Goal: Information Seeking & Learning: Compare options

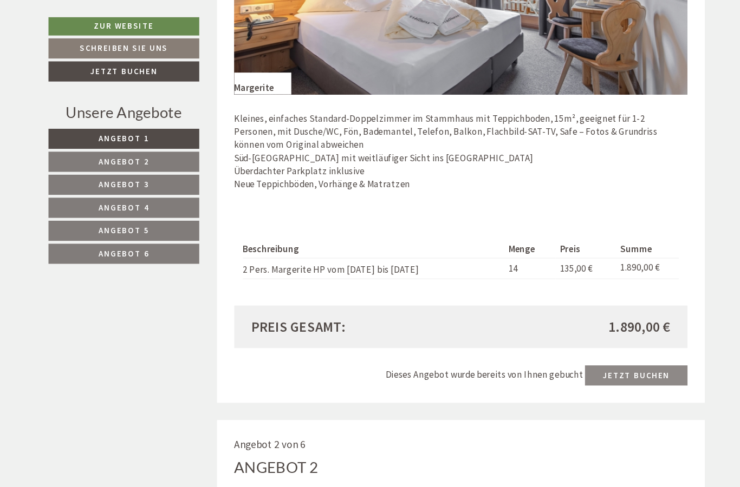
scroll to position [837, 0]
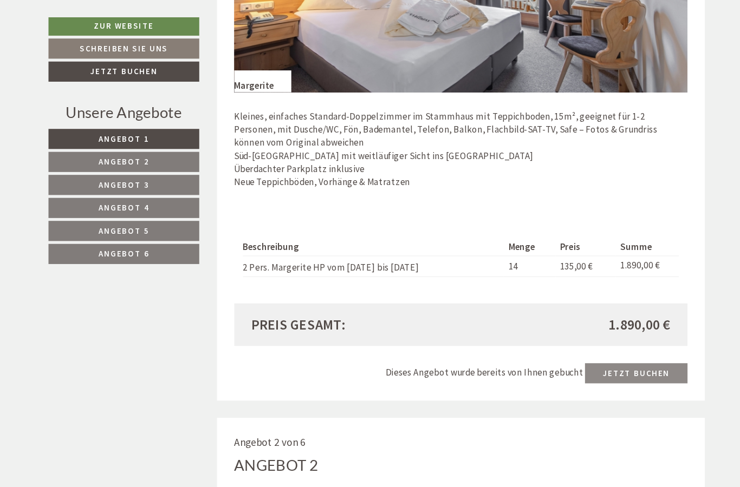
click at [108, 151] on span "Angebot 2" at bounding box center [132, 152] width 48 height 10
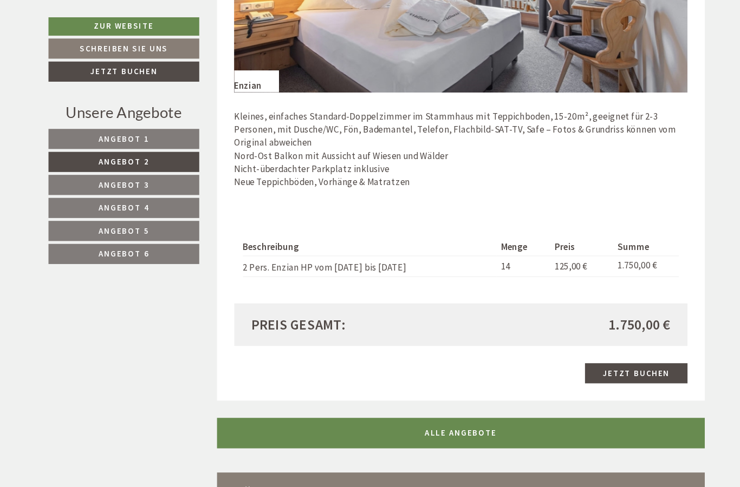
scroll to position [540, 0]
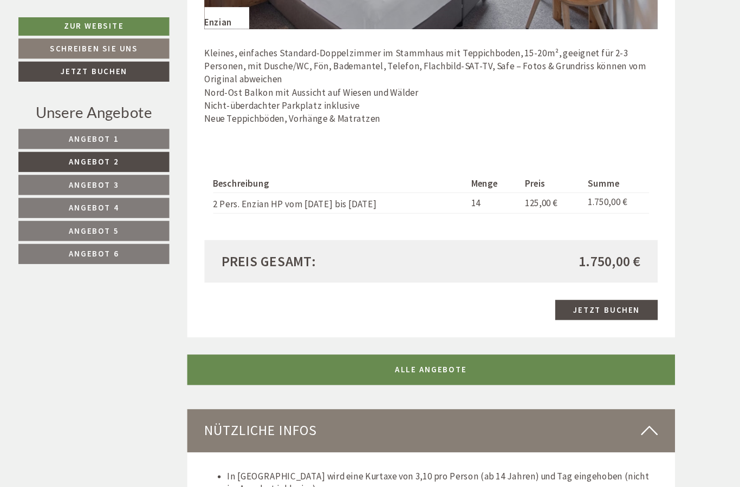
click at [108, 174] on span "Angebot 3" at bounding box center [132, 174] width 48 height 10
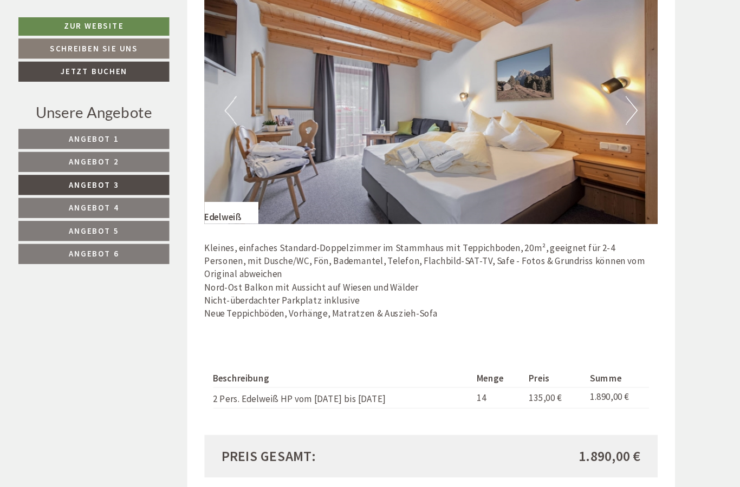
scroll to position [713, 0]
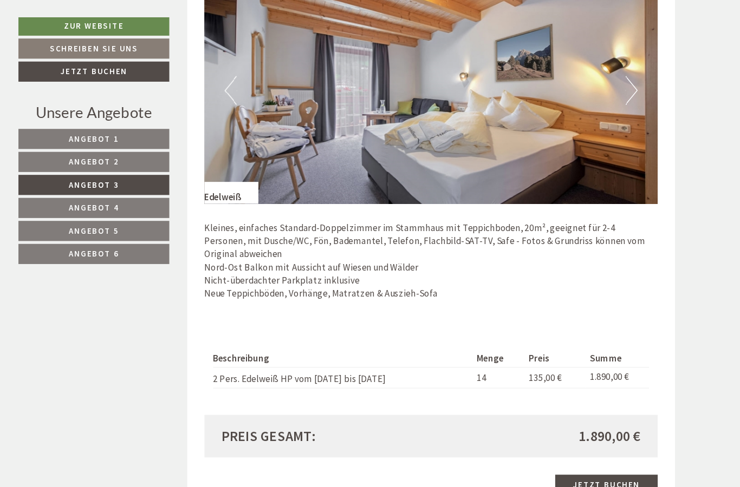
click at [108, 192] on span "Angebot 4" at bounding box center [132, 196] width 48 height 10
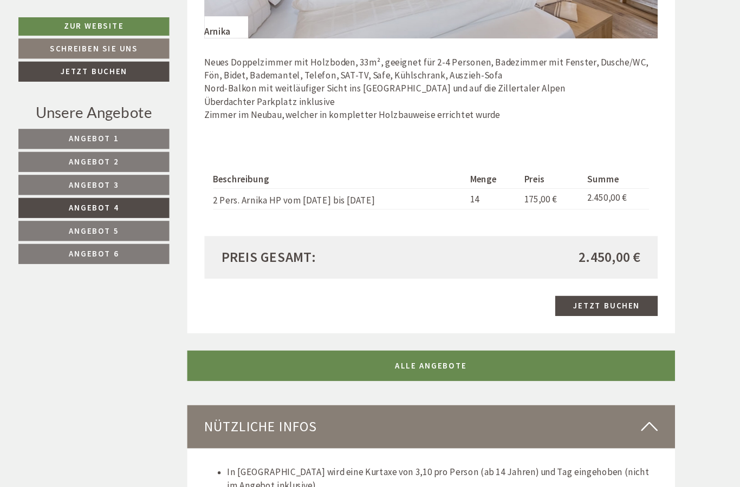
scroll to position [889, 0]
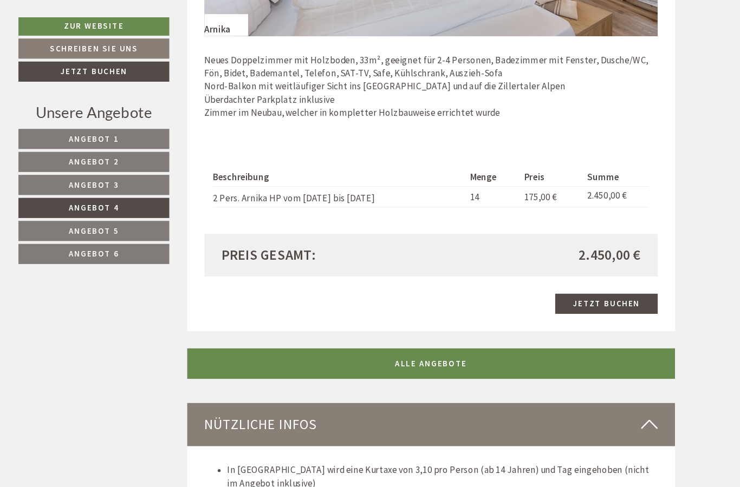
click at [108, 213] on span "Angebot 5" at bounding box center [132, 217] width 48 height 10
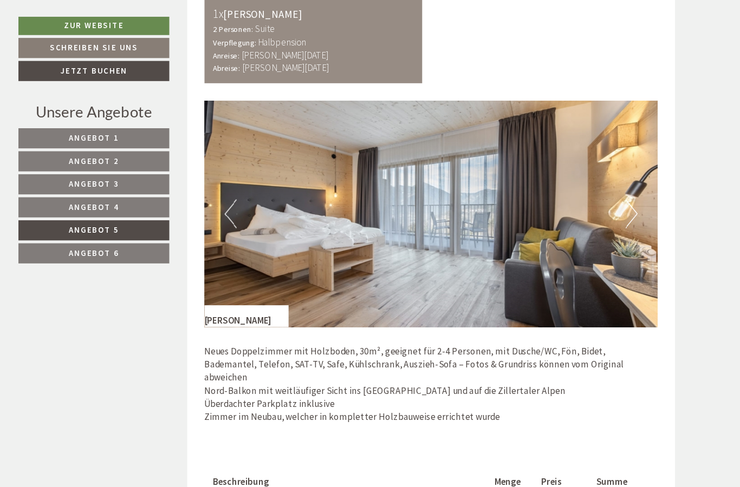
scroll to position [598, 0]
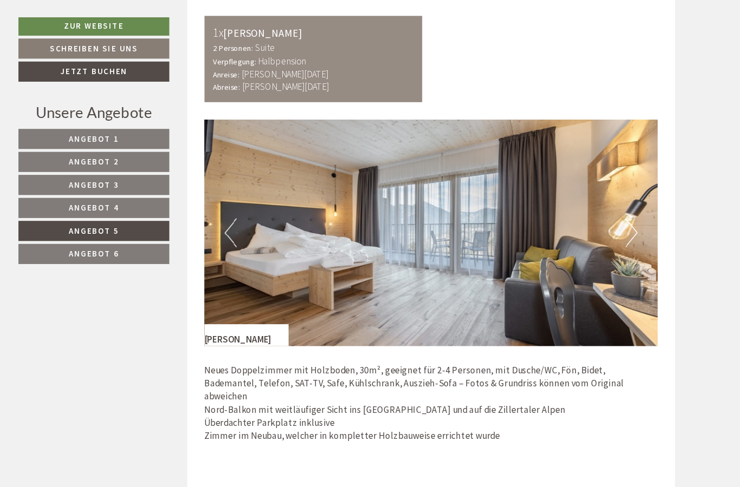
click at [108, 239] on span "Angebot 6" at bounding box center [132, 239] width 48 height 10
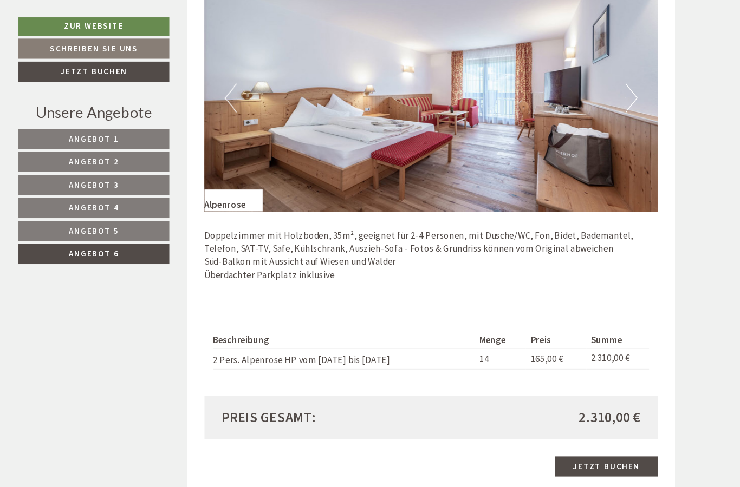
scroll to position [724, 0]
click at [108, 129] on span "Angebot 1" at bounding box center [132, 131] width 48 height 10
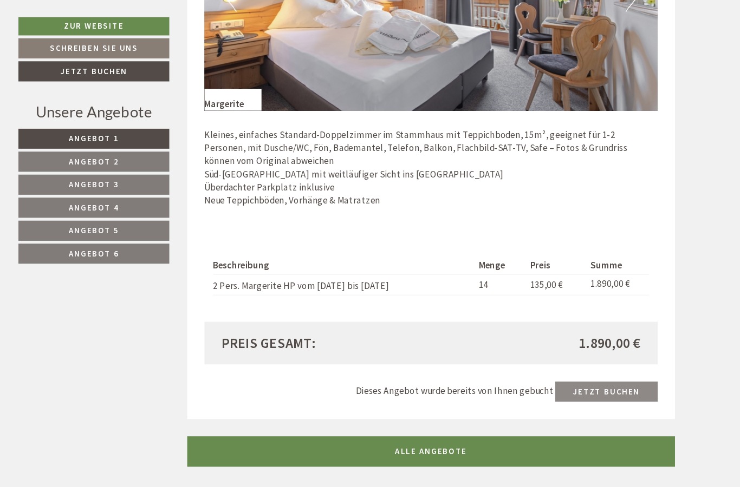
scroll to position [819, 0]
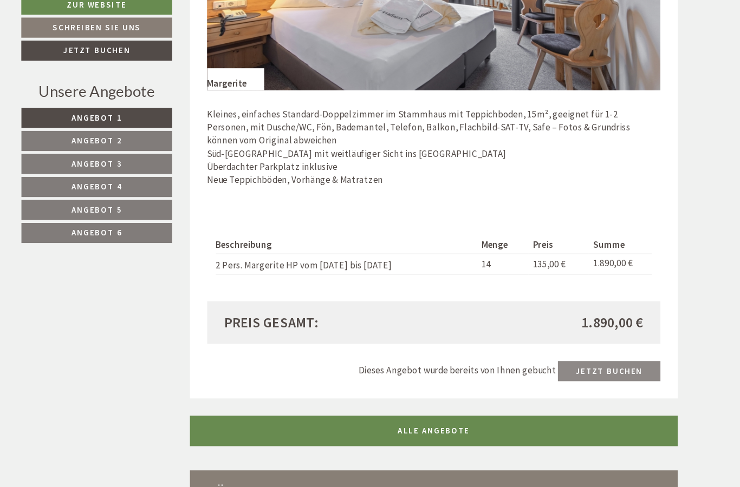
click at [108, 147] on span "Angebot 2" at bounding box center [132, 152] width 48 height 10
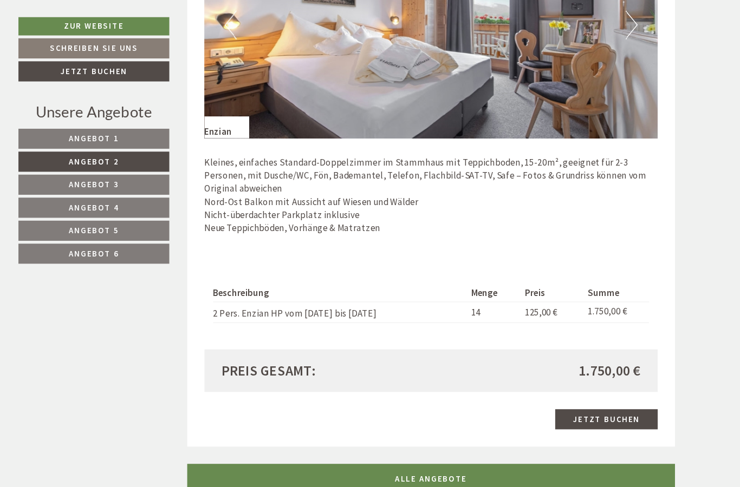
scroll to position [802, 0]
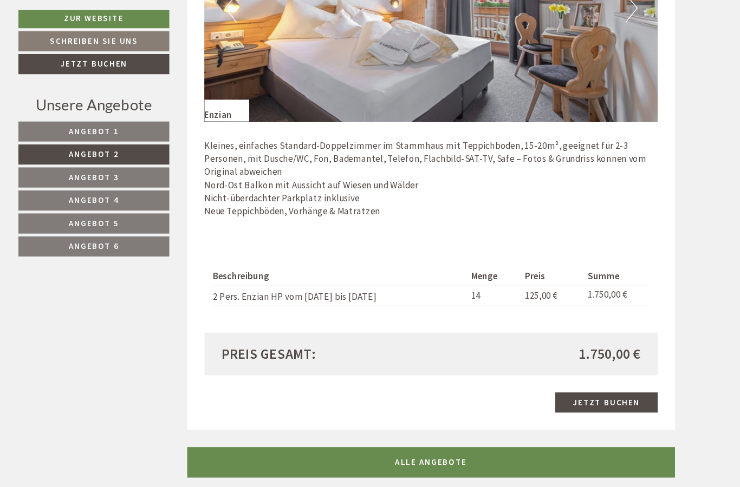
click at [108, 126] on span "Angebot 1" at bounding box center [132, 131] width 48 height 10
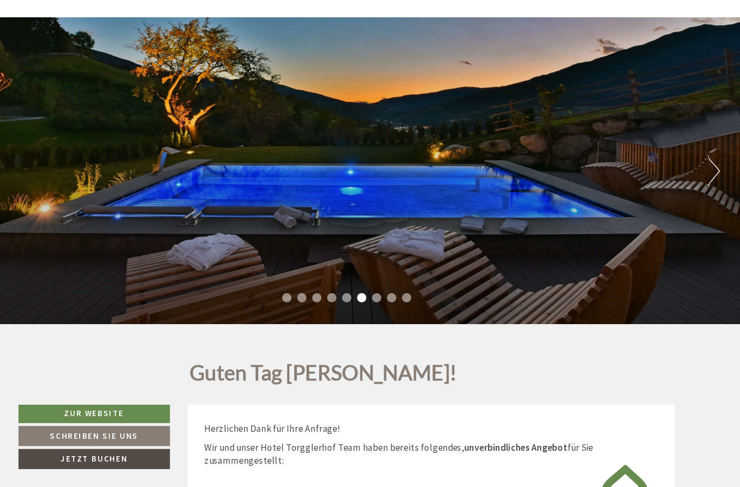
scroll to position [0, 0]
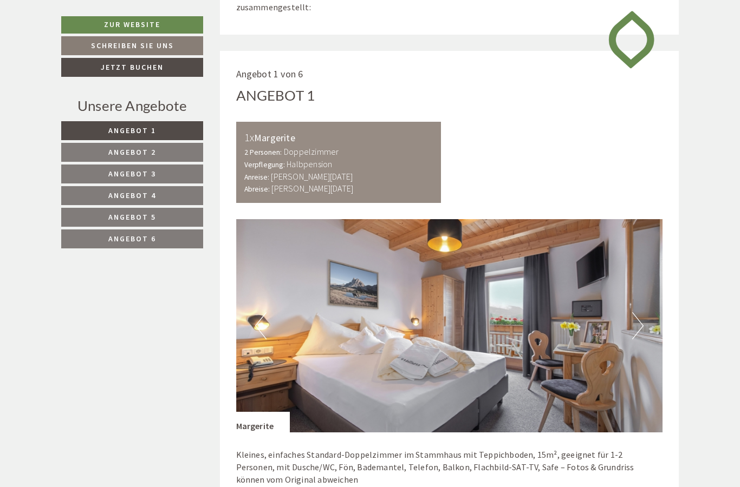
click at [114, 144] on link "Angebot 2" at bounding box center [132, 152] width 142 height 19
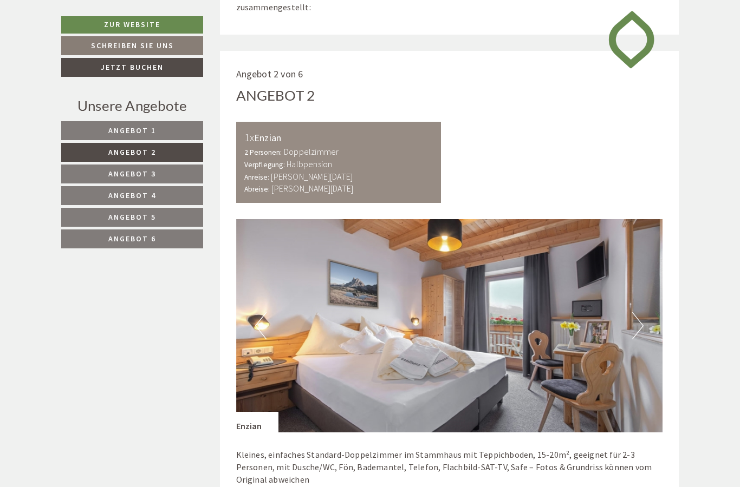
scroll to position [540, 0]
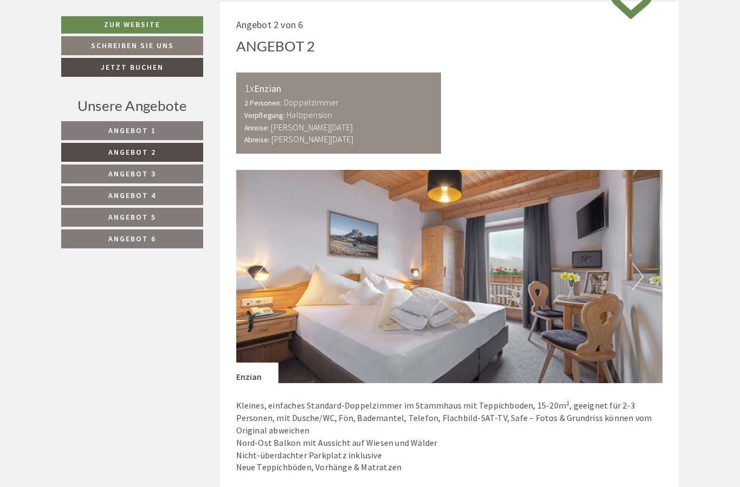
click at [121, 170] on span "Angebot 3" at bounding box center [132, 174] width 48 height 10
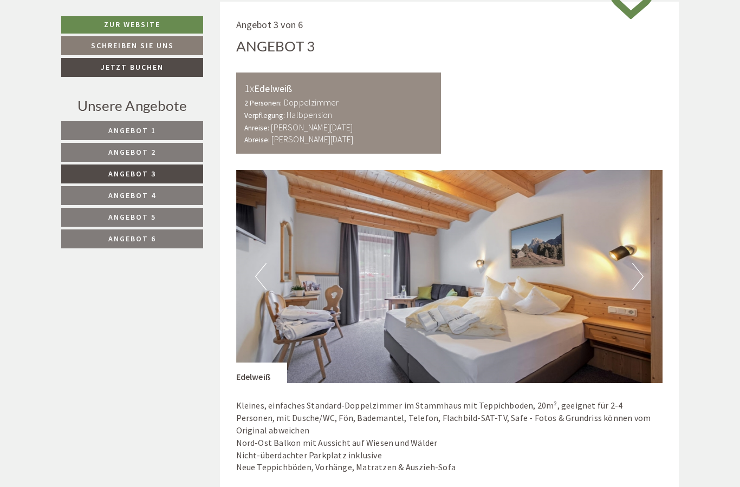
click at [125, 191] on span "Angebot 4" at bounding box center [132, 196] width 48 height 10
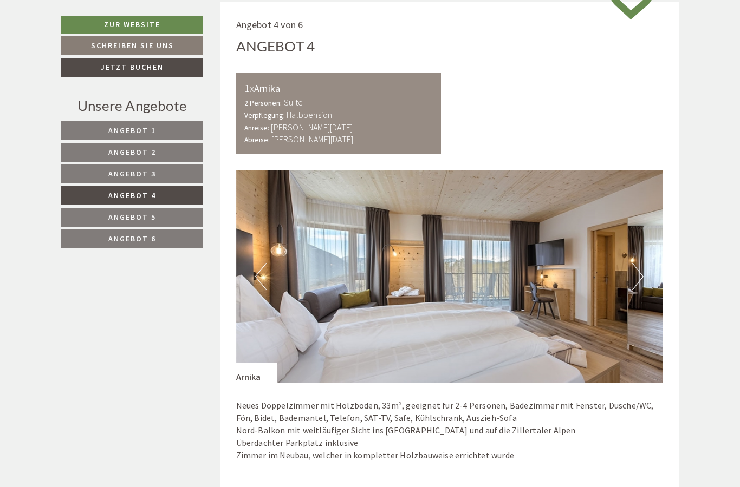
click at [115, 122] on link "Angebot 1" at bounding box center [132, 130] width 142 height 19
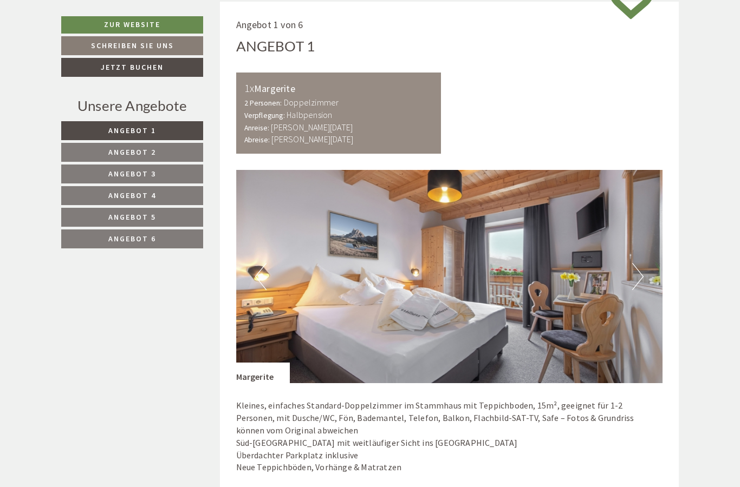
click at [160, 128] on link "Angebot 1" at bounding box center [132, 130] width 142 height 19
click at [132, 138] on link "Angebot 1" at bounding box center [132, 130] width 142 height 19
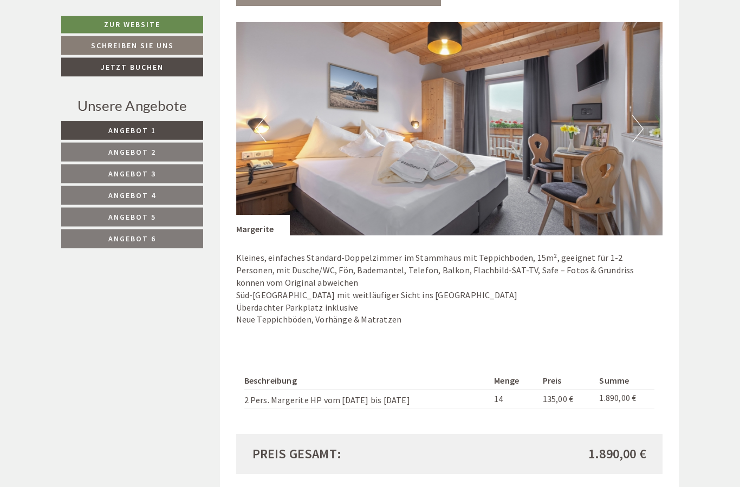
scroll to position [694, 0]
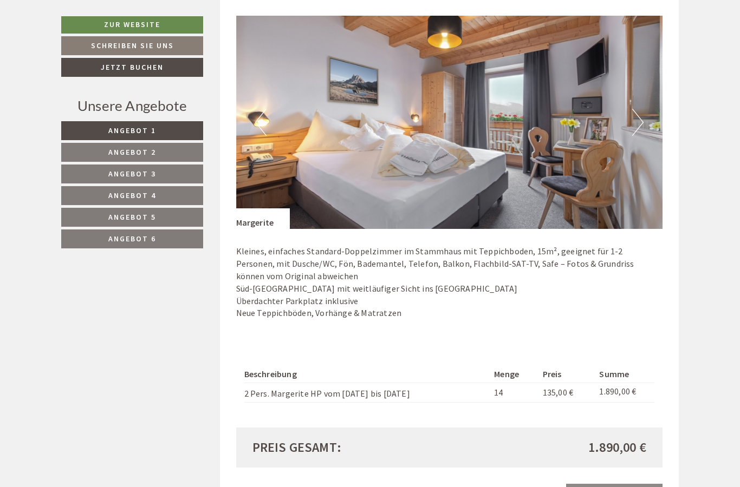
click at [127, 151] on span "Angebot 2" at bounding box center [132, 152] width 48 height 10
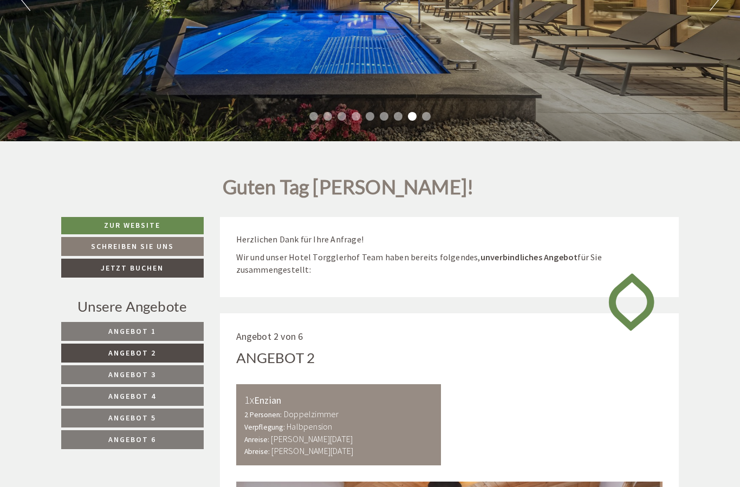
scroll to position [227, 0]
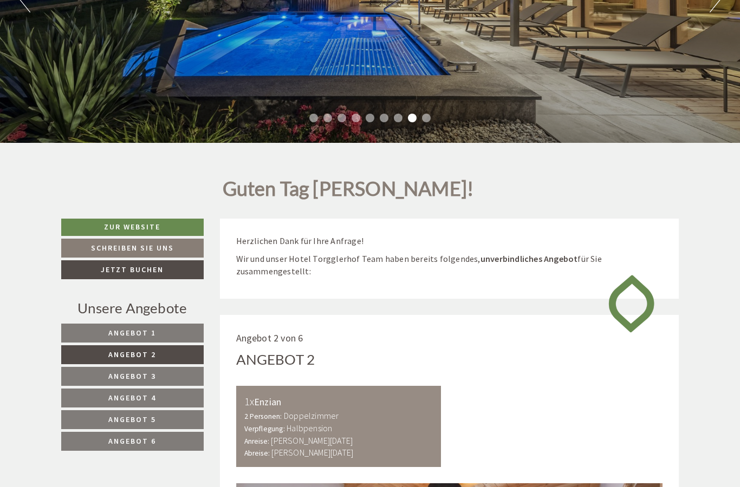
click at [148, 330] on span "Angebot 1" at bounding box center [132, 333] width 48 height 10
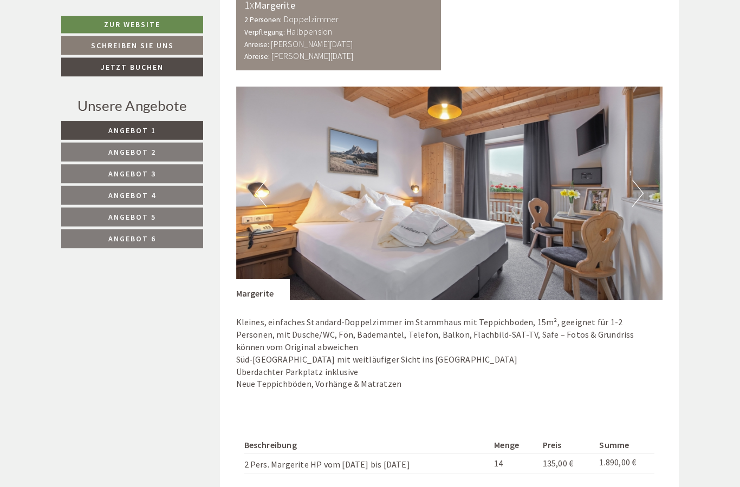
scroll to position [624, 0]
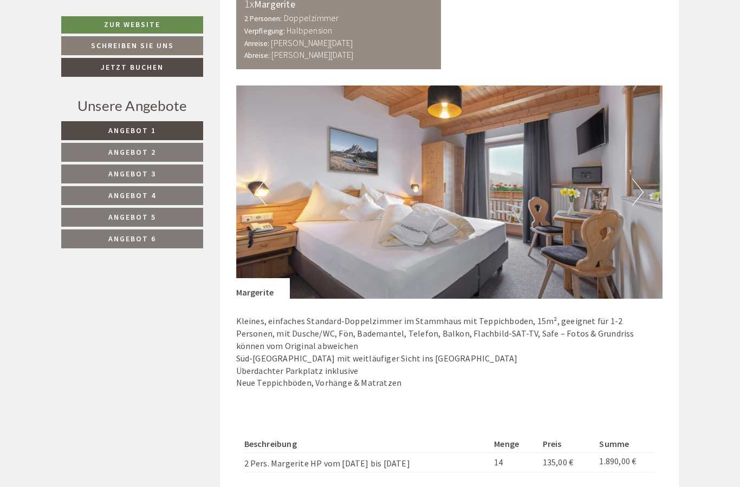
click at [88, 148] on link "Angebot 2" at bounding box center [132, 152] width 142 height 19
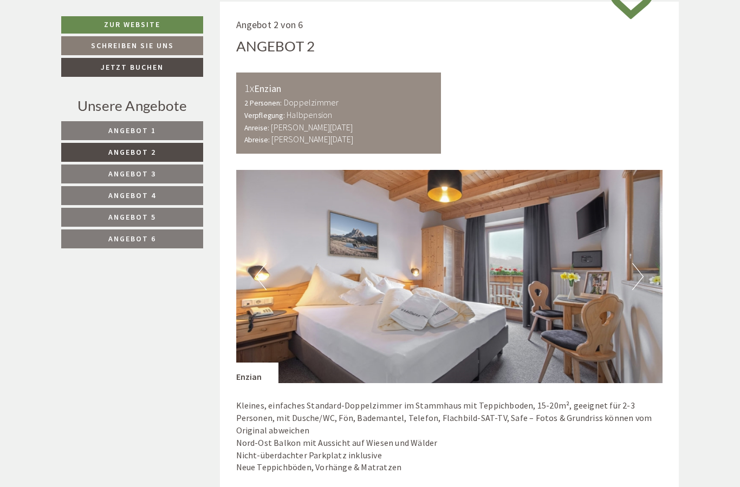
click at [95, 122] on link "Angebot 1" at bounding box center [132, 130] width 142 height 19
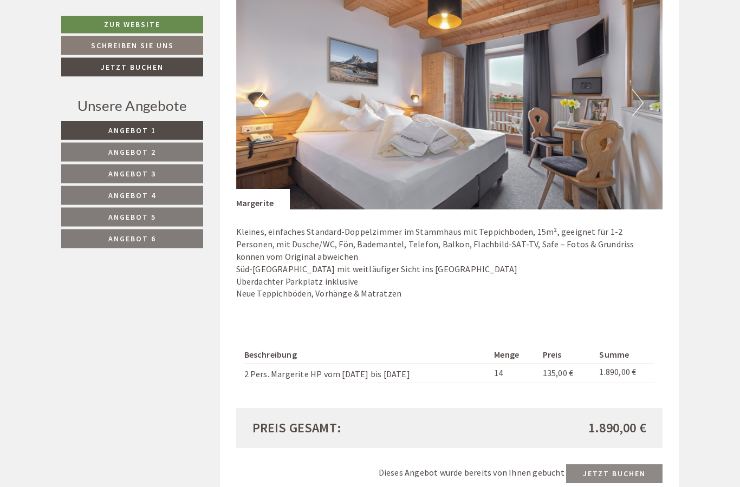
scroll to position [719, 0]
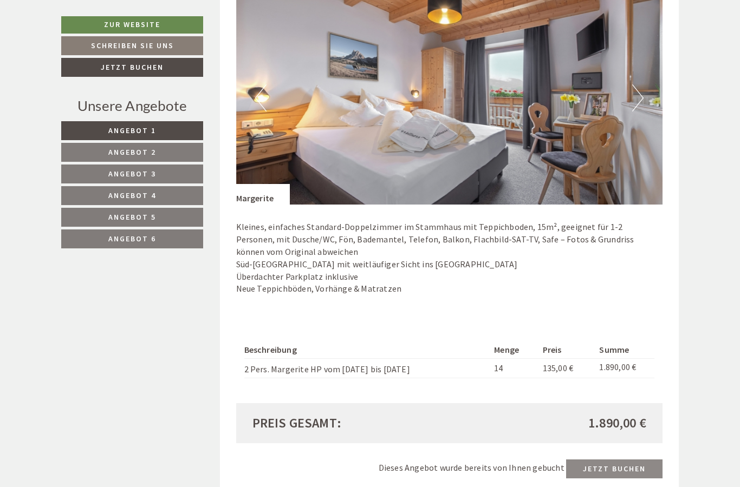
click at [659, 347] on div "Beschreibung Menge Preis Summe 2 Pers. Margerite HP vom [DATE] bis [DATE] 135,0…" at bounding box center [449, 360] width 427 height 87
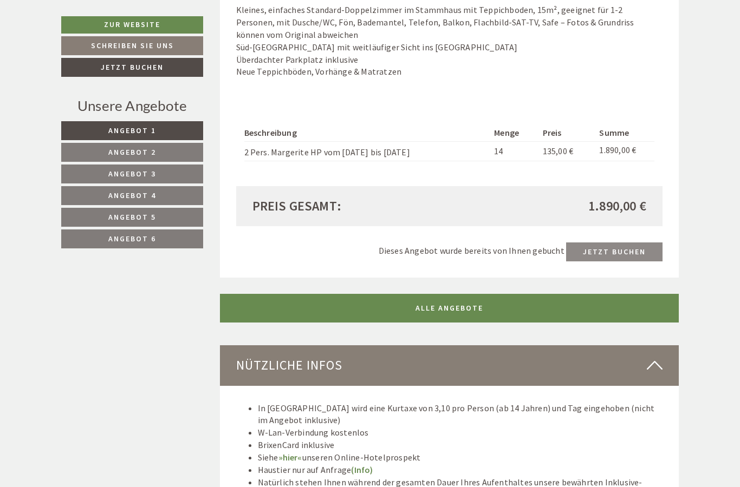
scroll to position [936, 0]
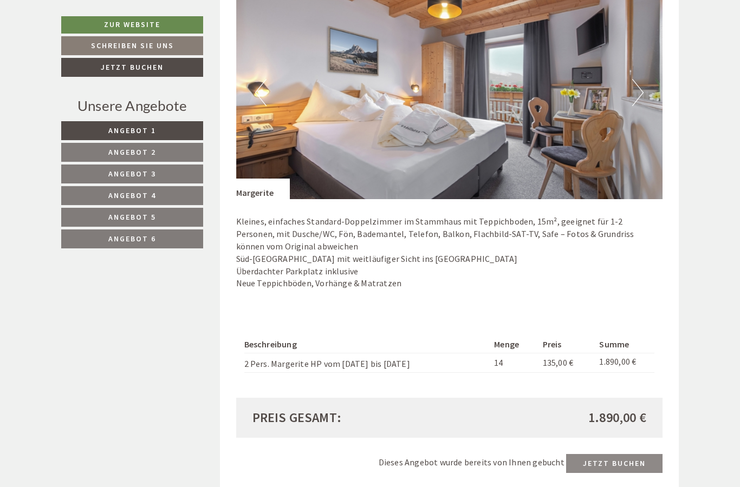
click at [107, 149] on link "Angebot 2" at bounding box center [132, 152] width 142 height 19
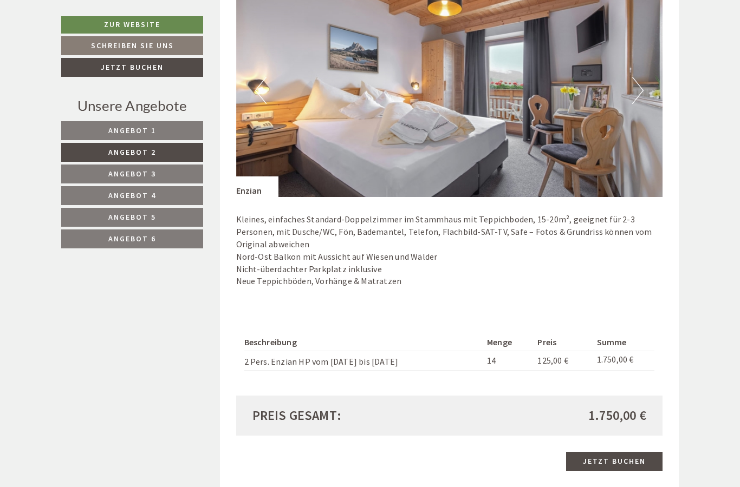
scroll to position [719, 0]
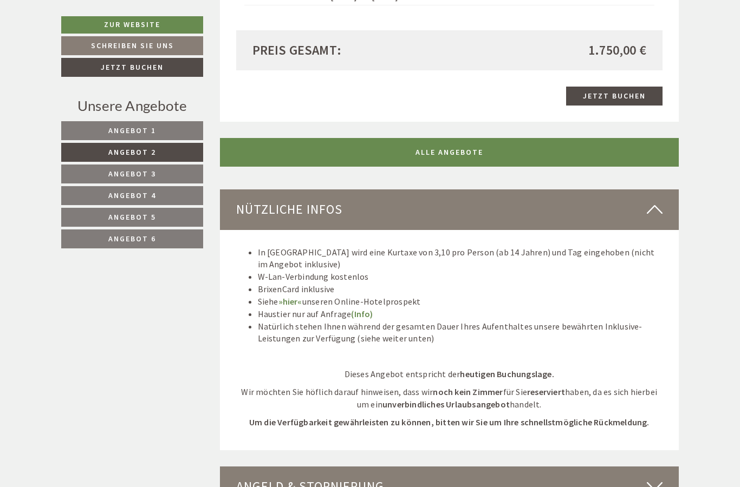
click at [105, 165] on link "Angebot 3" at bounding box center [132, 174] width 142 height 19
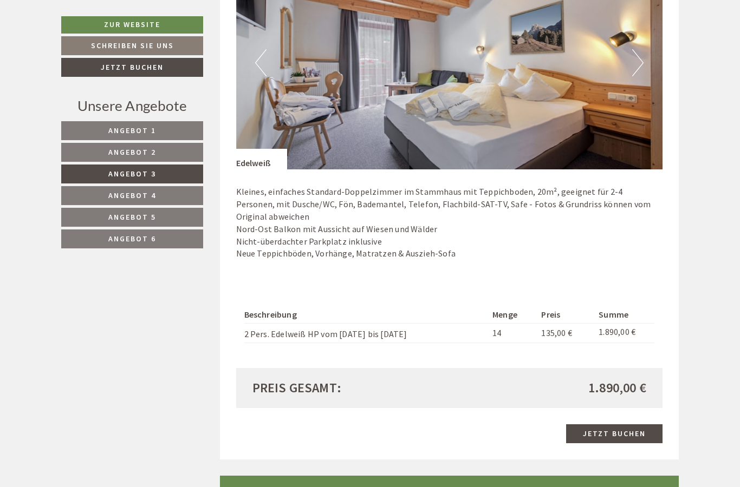
scroll to position [737, 0]
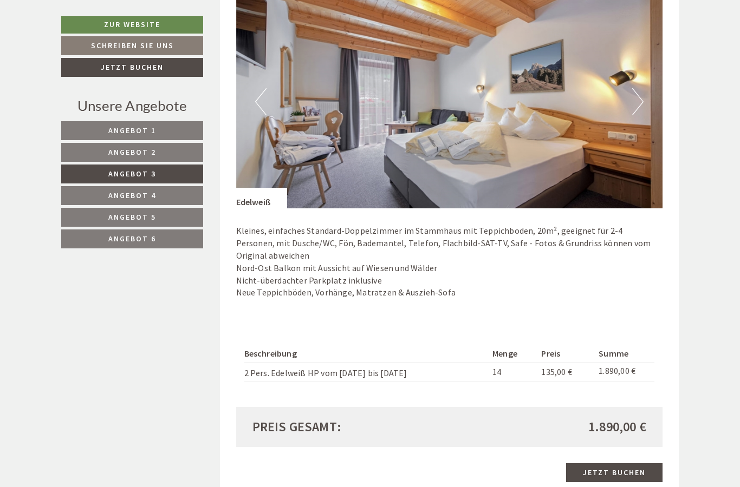
click at [131, 148] on span "Angebot 2" at bounding box center [132, 152] width 48 height 10
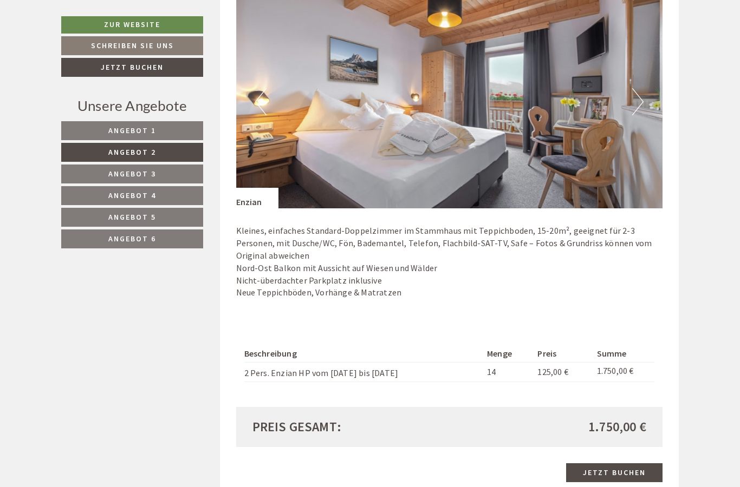
scroll to position [540, 0]
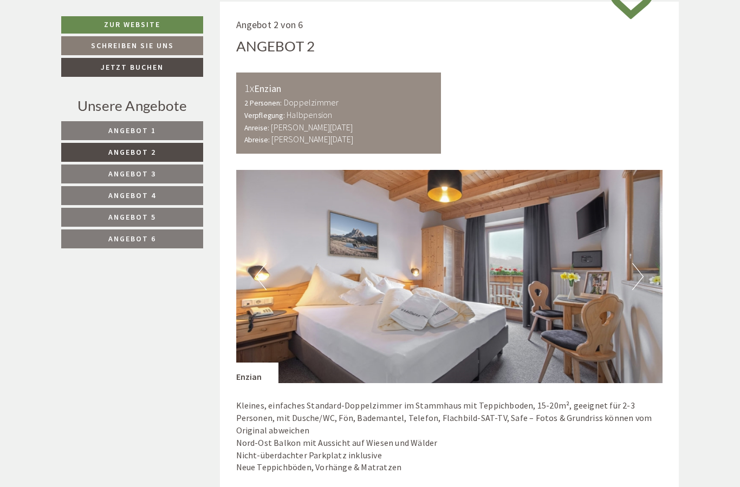
click at [85, 122] on link "Angebot 1" at bounding box center [132, 130] width 142 height 19
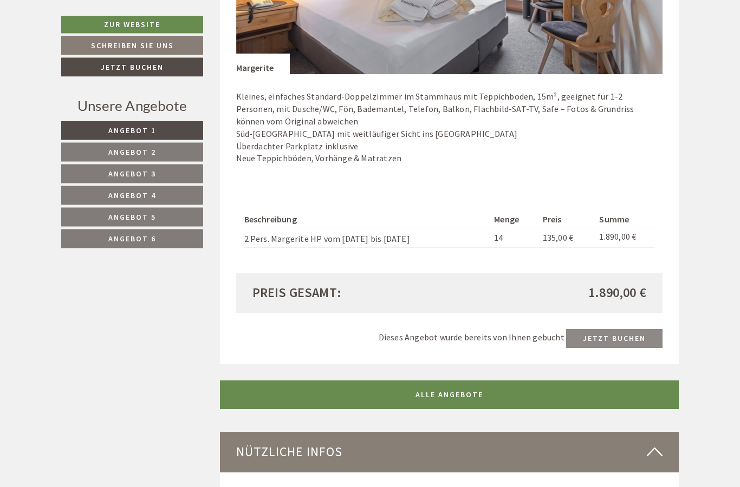
scroll to position [851, 0]
